Goal: Find contact information: Find contact information

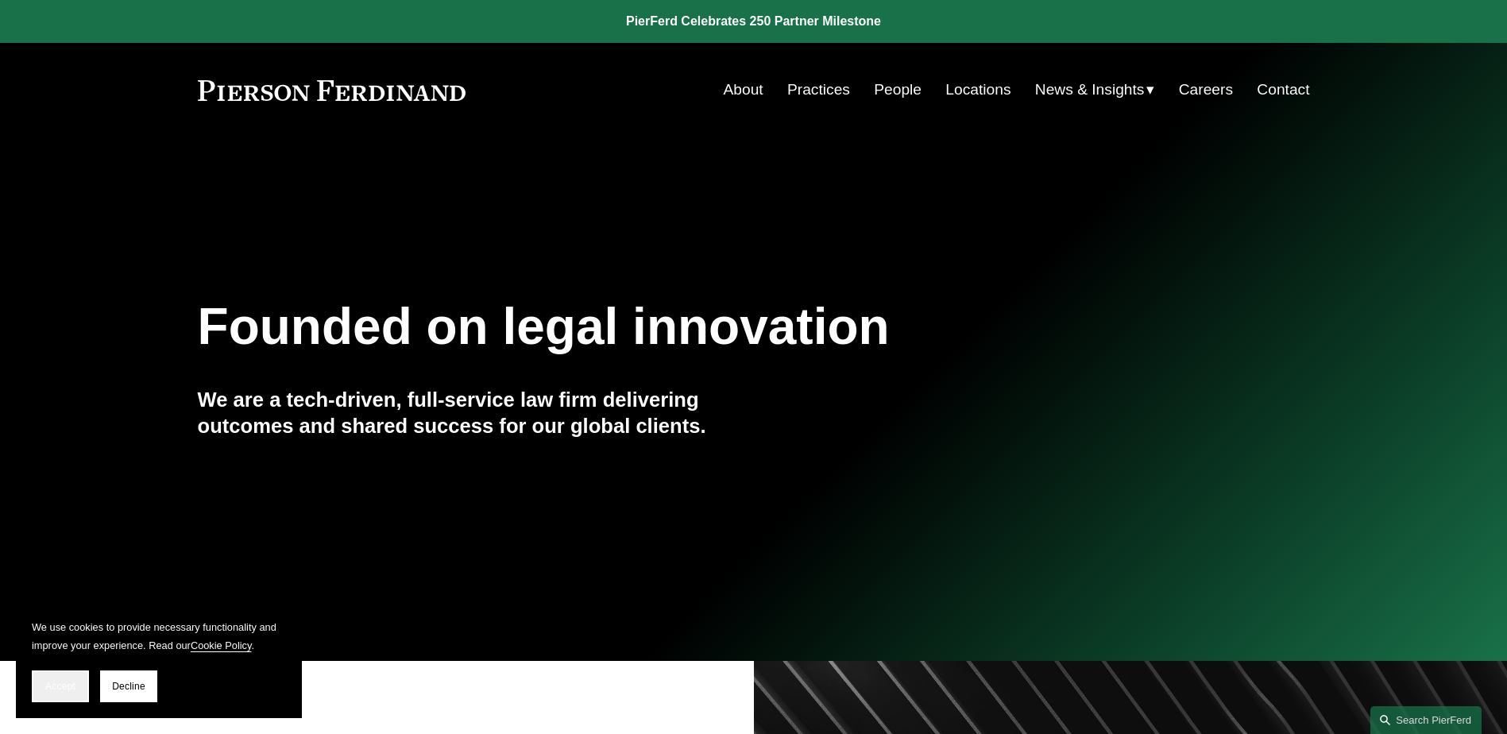
click at [58, 677] on button "Accept" at bounding box center [60, 687] width 57 height 32
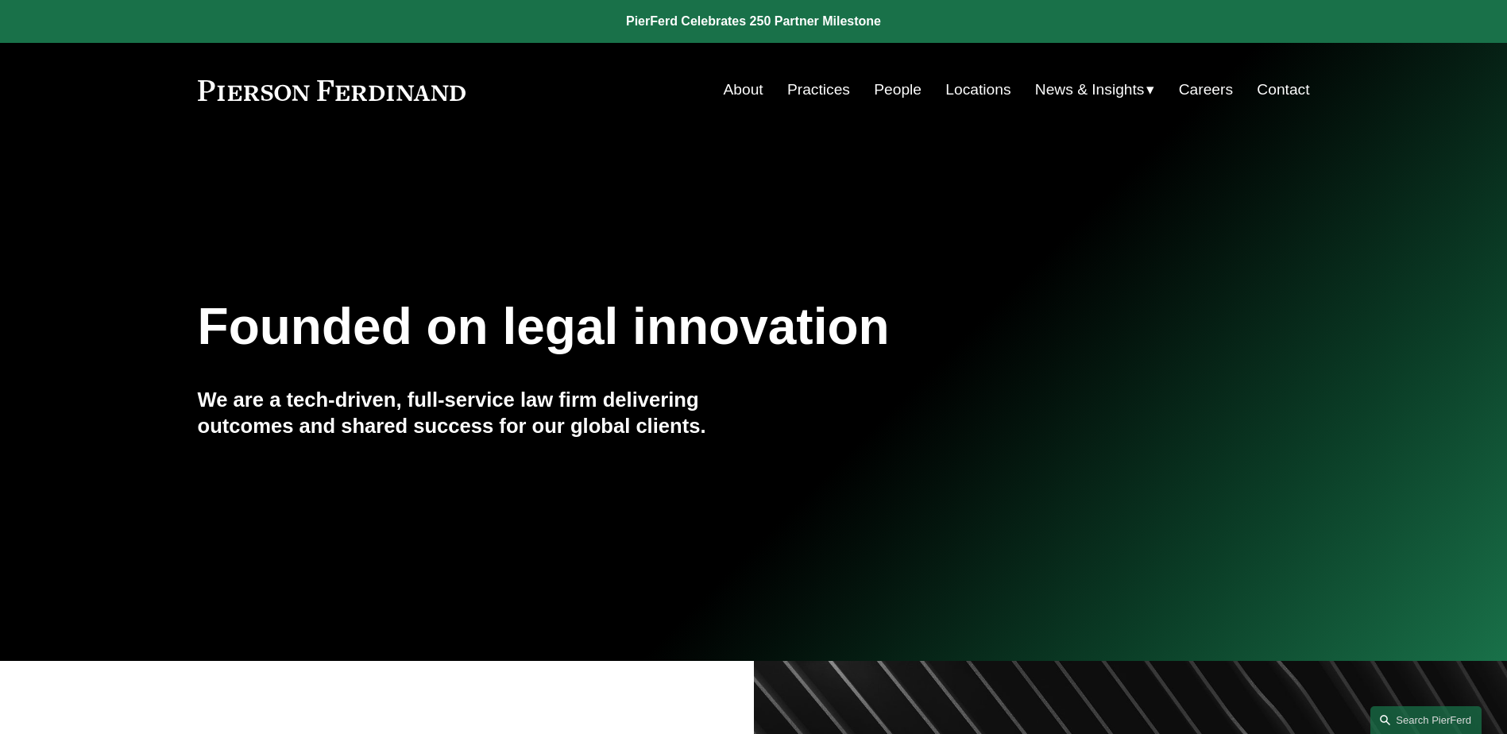
click at [880, 81] on link "People" at bounding box center [898, 90] width 48 height 30
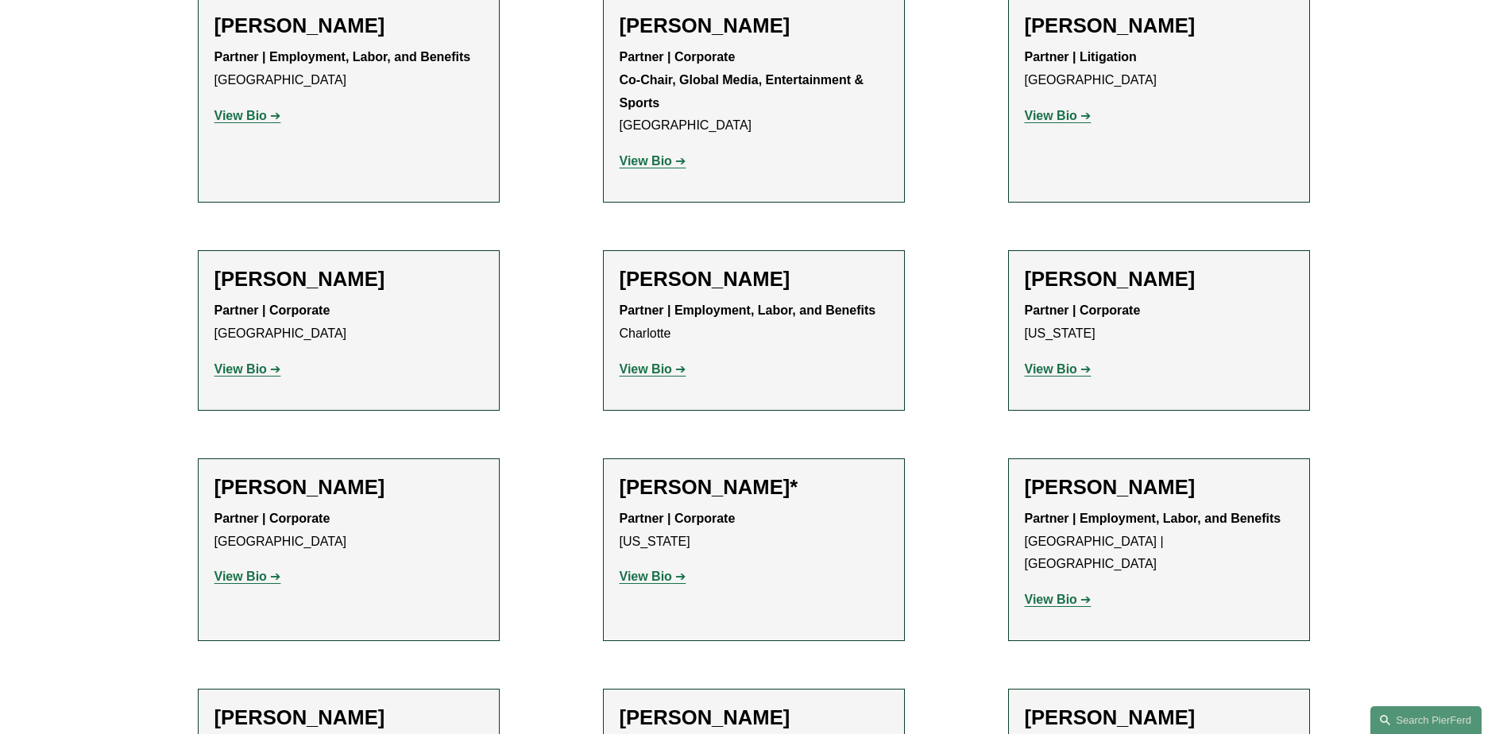
scroll to position [17641, 0]
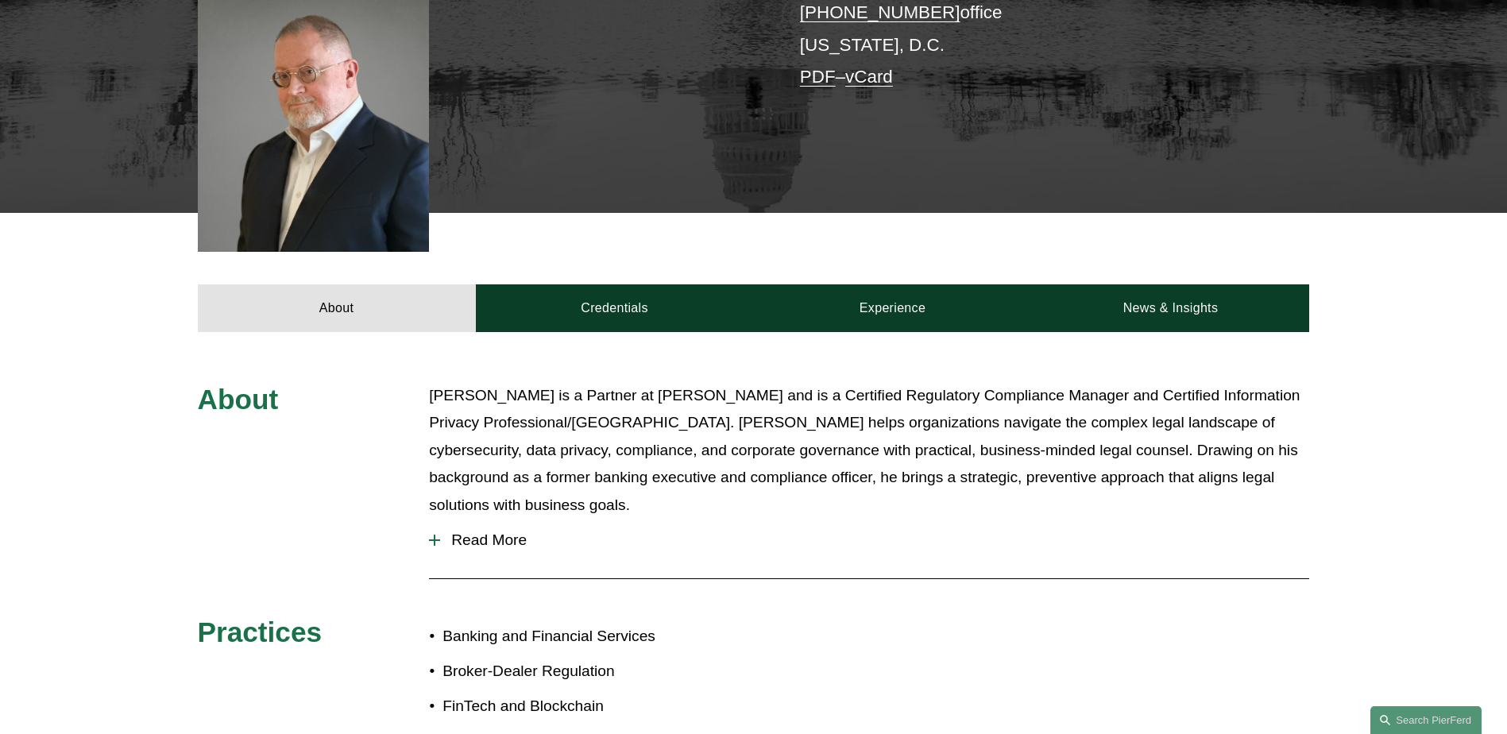
scroll to position [477, 0]
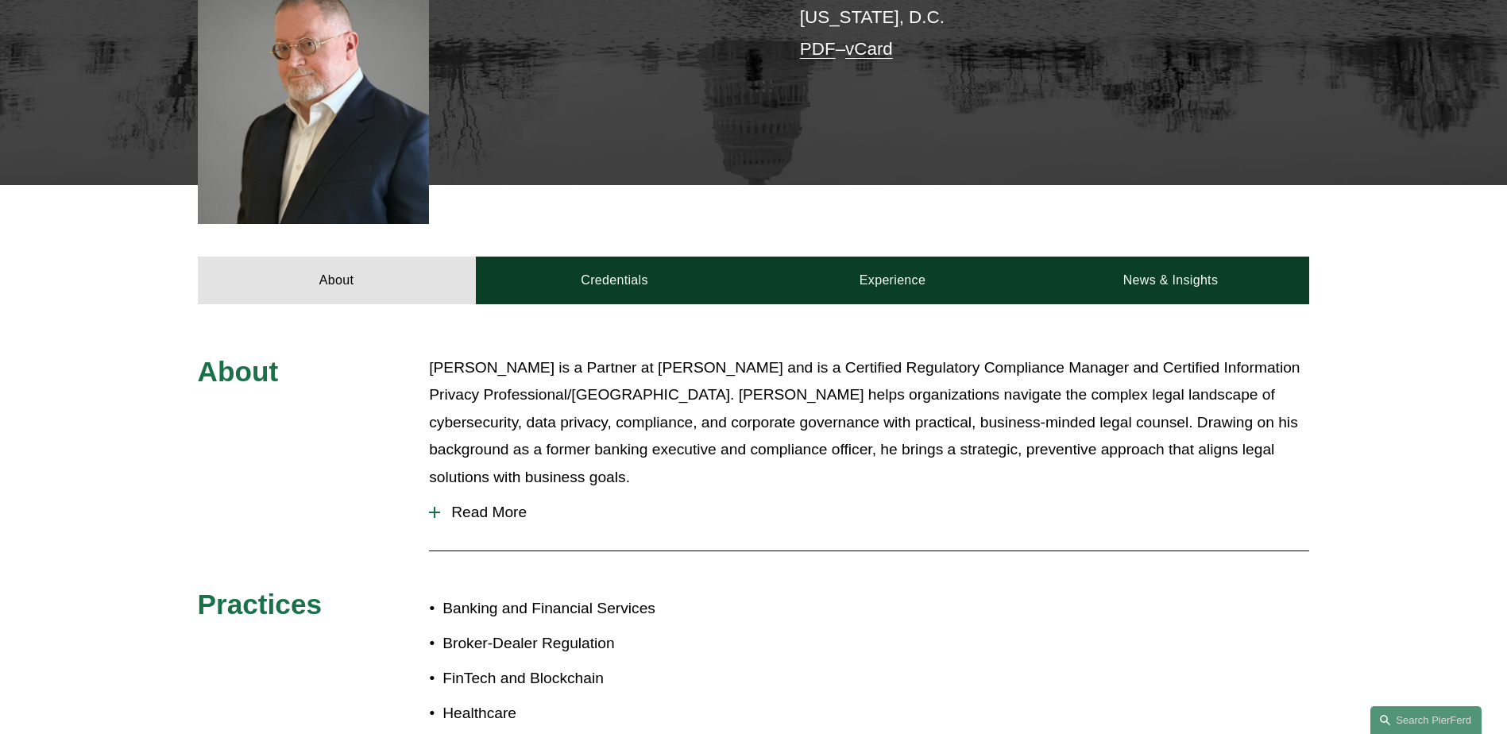
click at [439, 507] on div at bounding box center [434, 512] width 11 height 11
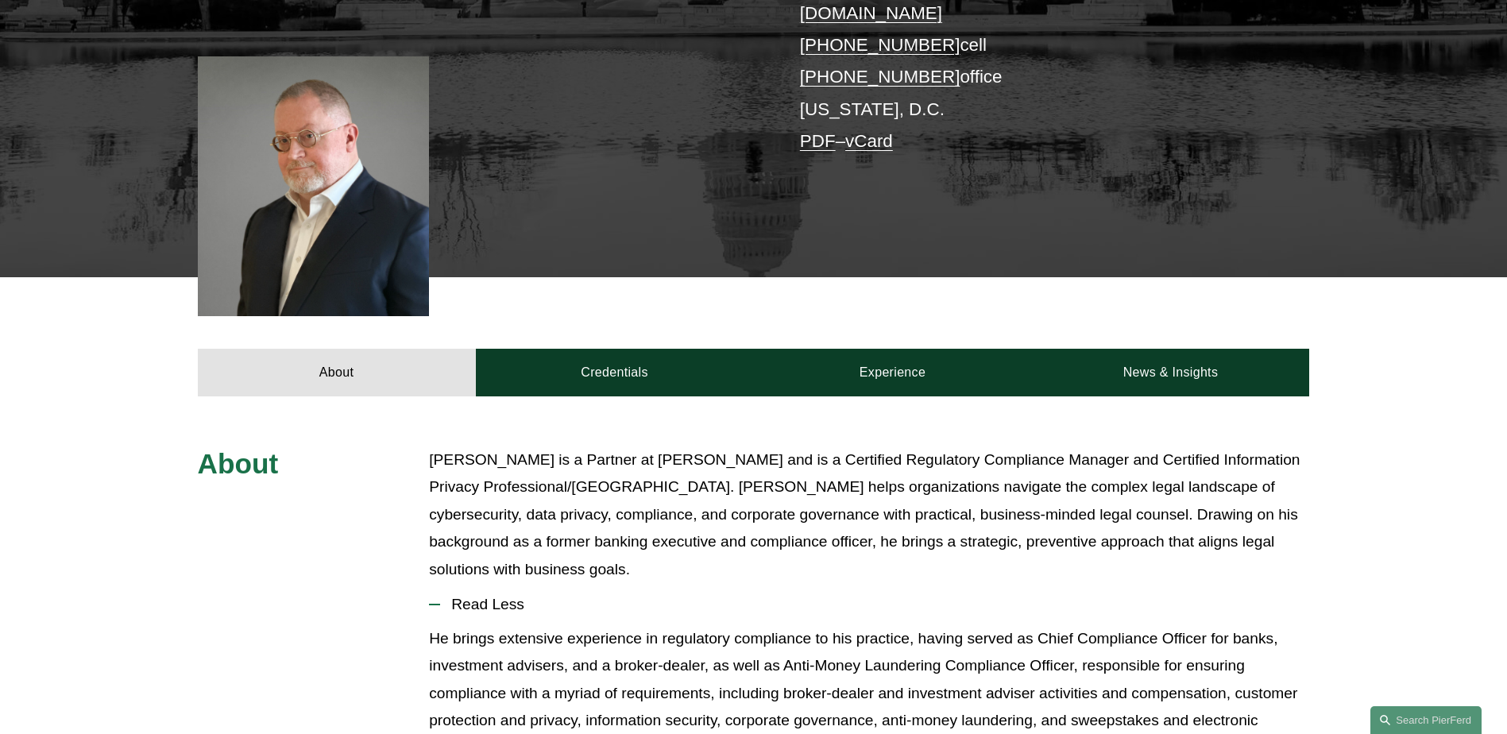
scroll to position [0, 0]
